Goal: Use online tool/utility: Use online tool/utility

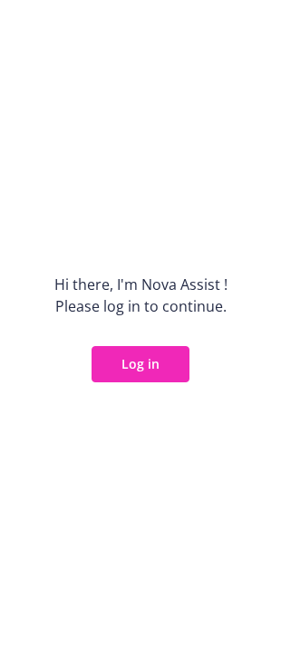
click at [118, 351] on button "Log in" at bounding box center [141, 364] width 98 height 36
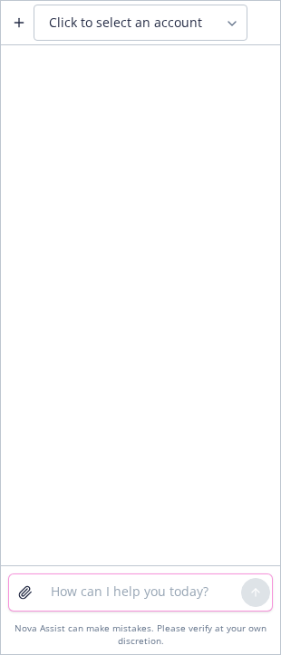
click at [42, 603] on textarea at bounding box center [140, 593] width 201 height 36
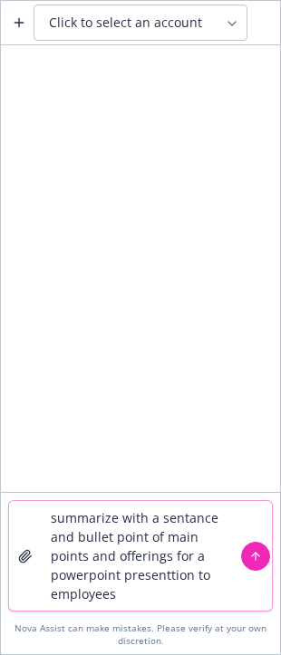
paste textarea "Wellness Coach is your all-in-one wellbeing solution, providing 24/7 wellness s…"
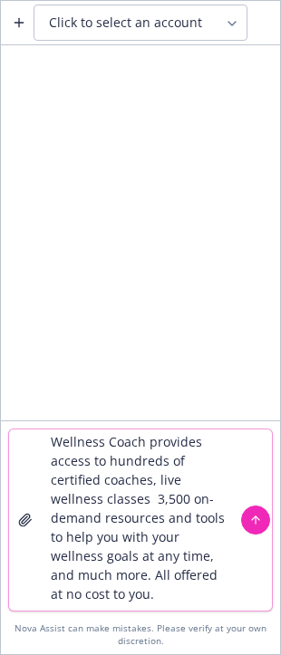
click at [209, 594] on textarea "summarize with a sentance and bullet point of main points and offerings for a p…" at bounding box center [140, 520] width 201 height 181
click at [192, 604] on textarea "summarize with a sentance and bullet point of main points and offerings for a p…" at bounding box center [140, 520] width 201 height 181
paste textarea "Visit: Go to [URL][DOMAIN_NAME] on your web browser. Select Your Language: Choo…"
type textarea "loremipsu dolo s ametcons adi elitse doeiu te inci utlabo etd magnaaliq eni a m…"
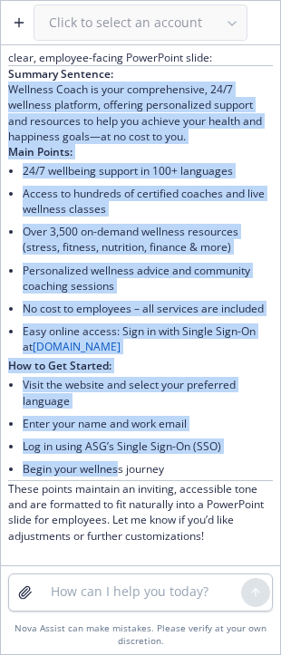
scroll to position [562, 0]
drag, startPoint x: 10, startPoint y: 258, endPoint x: 172, endPoint y: 465, distance: 262.8
click at [172, 465] on div "Certainly! Here is a concise one-sentence summary followed by main points in bu…" at bounding box center [140, 281] width 265 height 525
copy div "Wellness Coach is your comprehensive, 24/7 wellness platform, offering personal…"
click at [72, 182] on li "Access to hundreds of certified coaches and live wellness classes" at bounding box center [148, 201] width 250 height 38
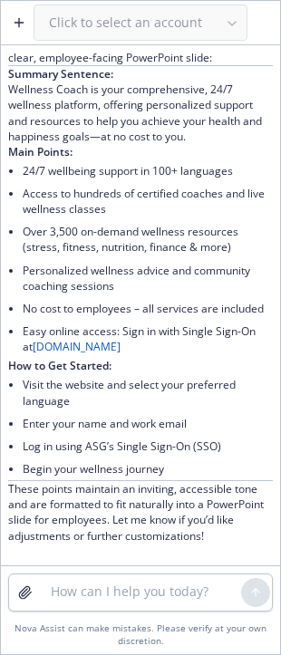
drag, startPoint x: 12, startPoint y: 77, endPoint x: 151, endPoint y: 345, distance: 302.5
click at [151, 345] on div "Certainly! Here is a concise one-sentence summary followed by main points in bu…" at bounding box center [140, 281] width 265 height 525
copy div "Wellness Coach is your comprehensive, 24/7 wellness platform, offering personal…"
